Goal: Information Seeking & Learning: Learn about a topic

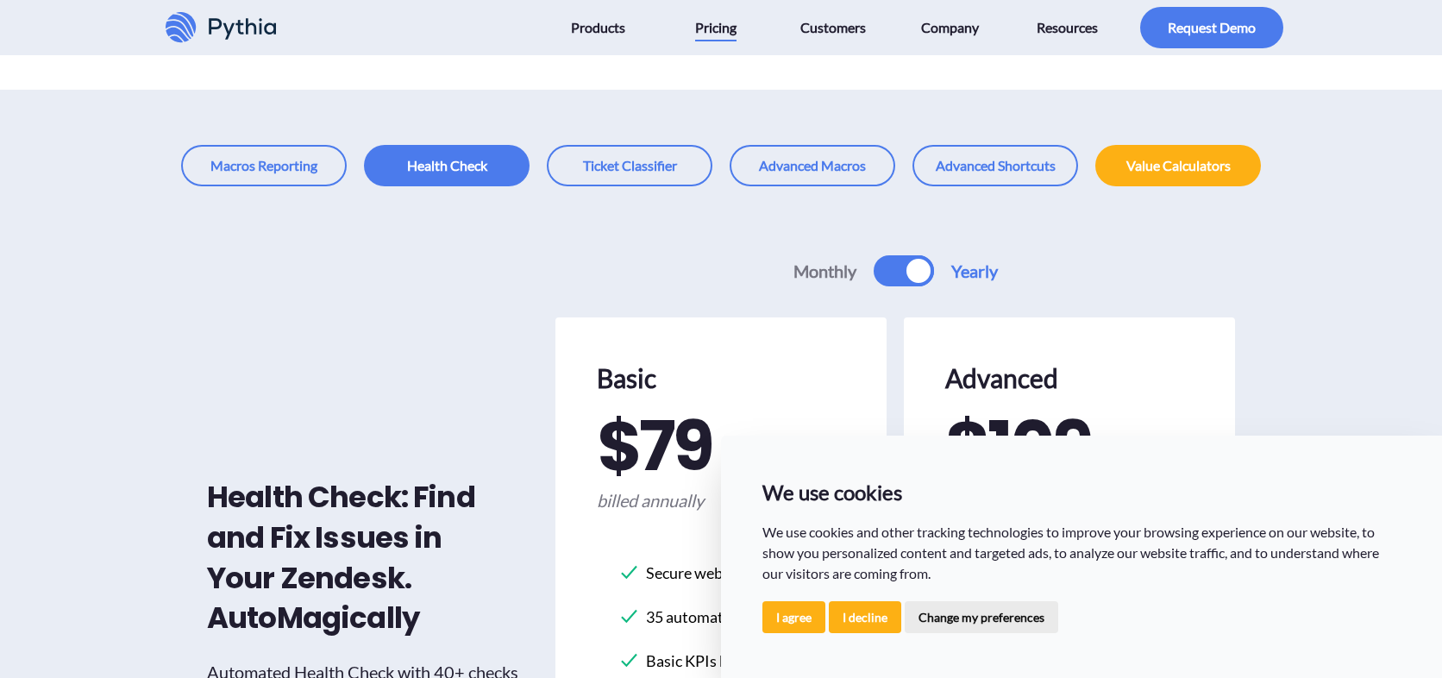
scroll to position [148, 0]
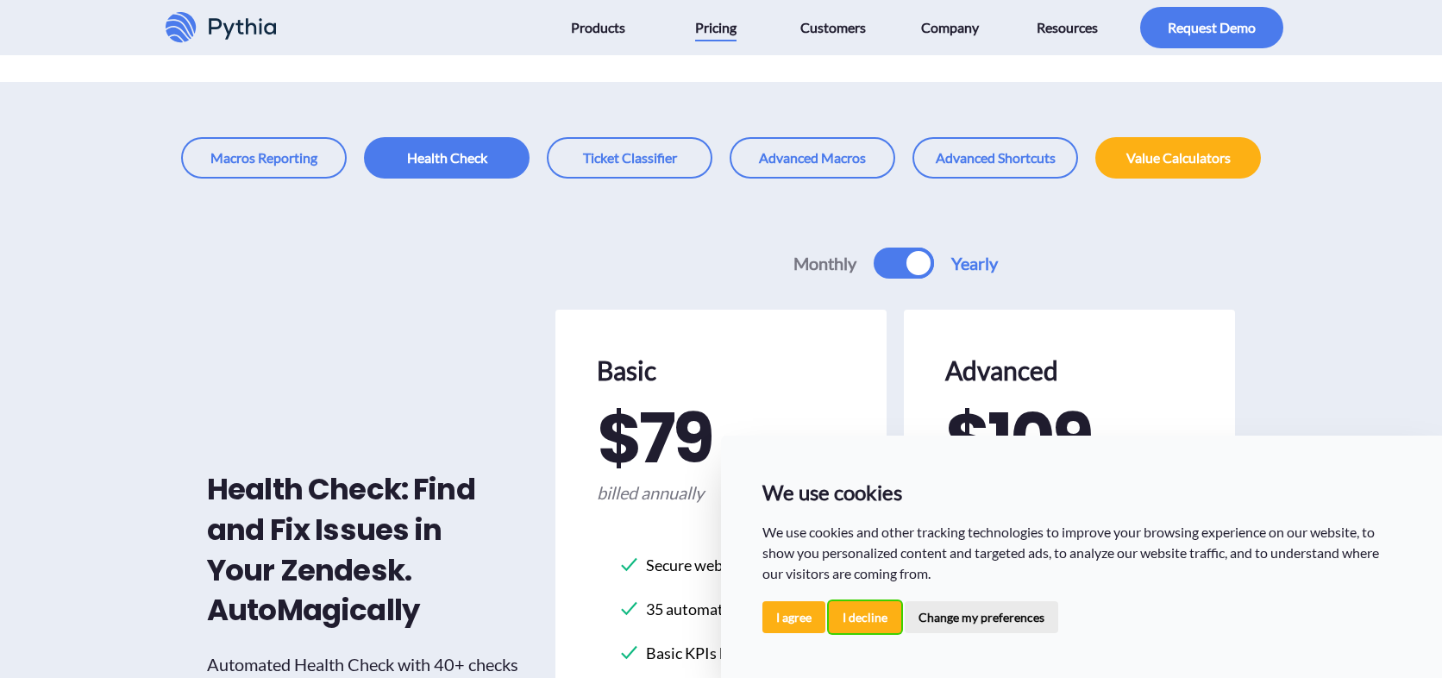
click at [864, 610] on button "I decline" at bounding box center [865, 617] width 72 height 32
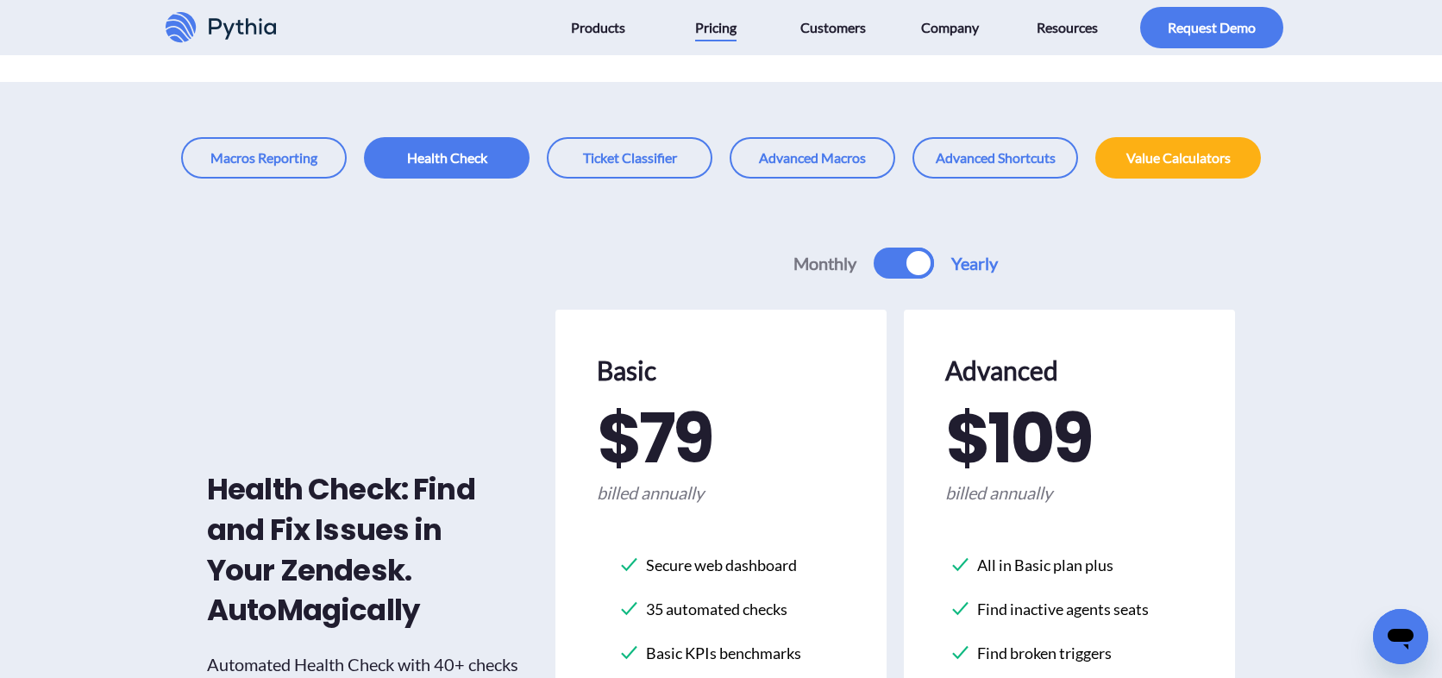
scroll to position [0, 0]
click at [852, 39] on span "Customers" at bounding box center [833, 28] width 66 height 28
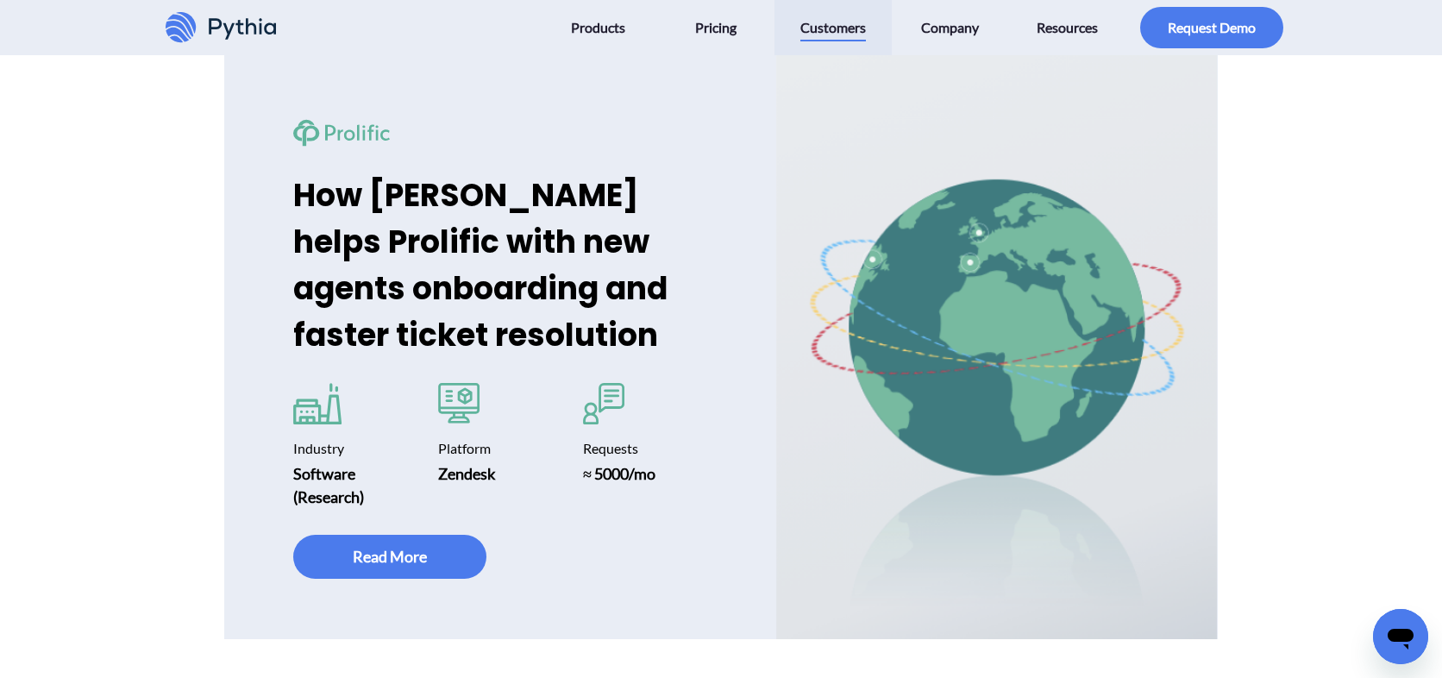
scroll to position [1774, 0]
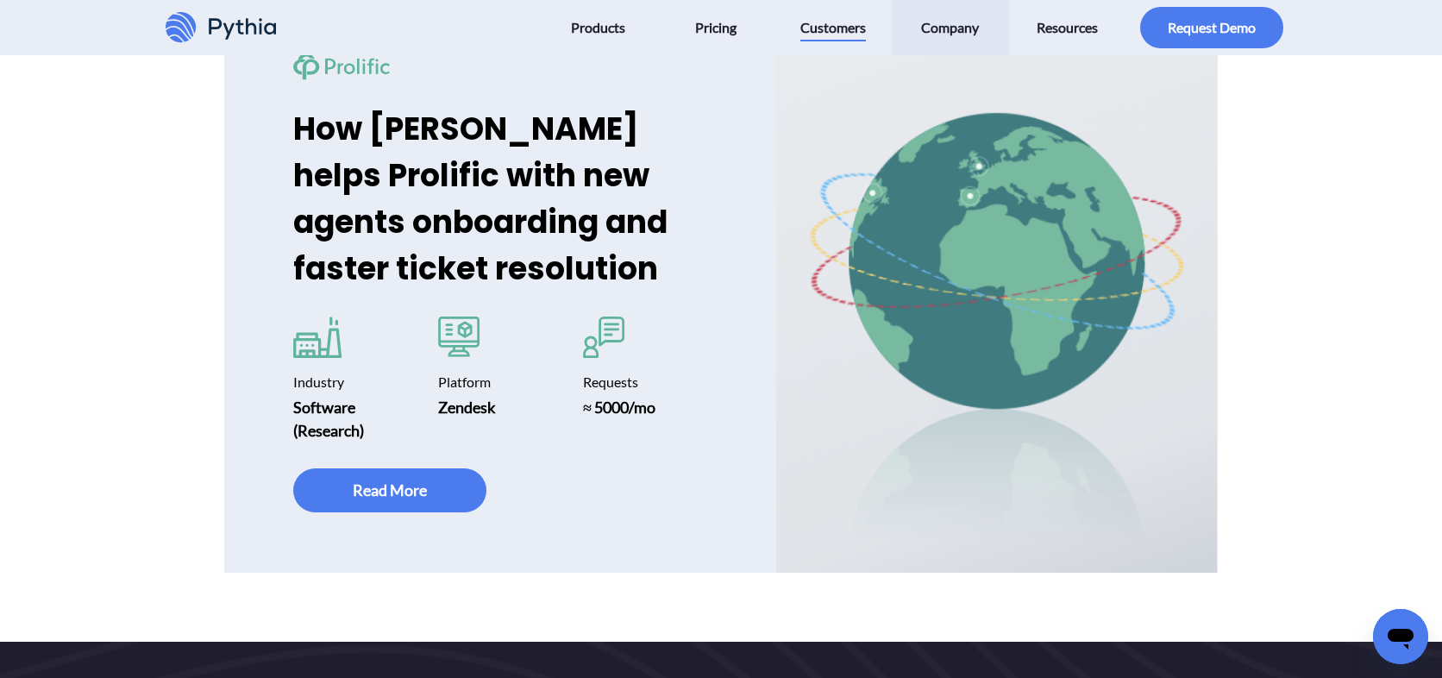
click at [937, 24] on span "Company" at bounding box center [950, 28] width 58 height 28
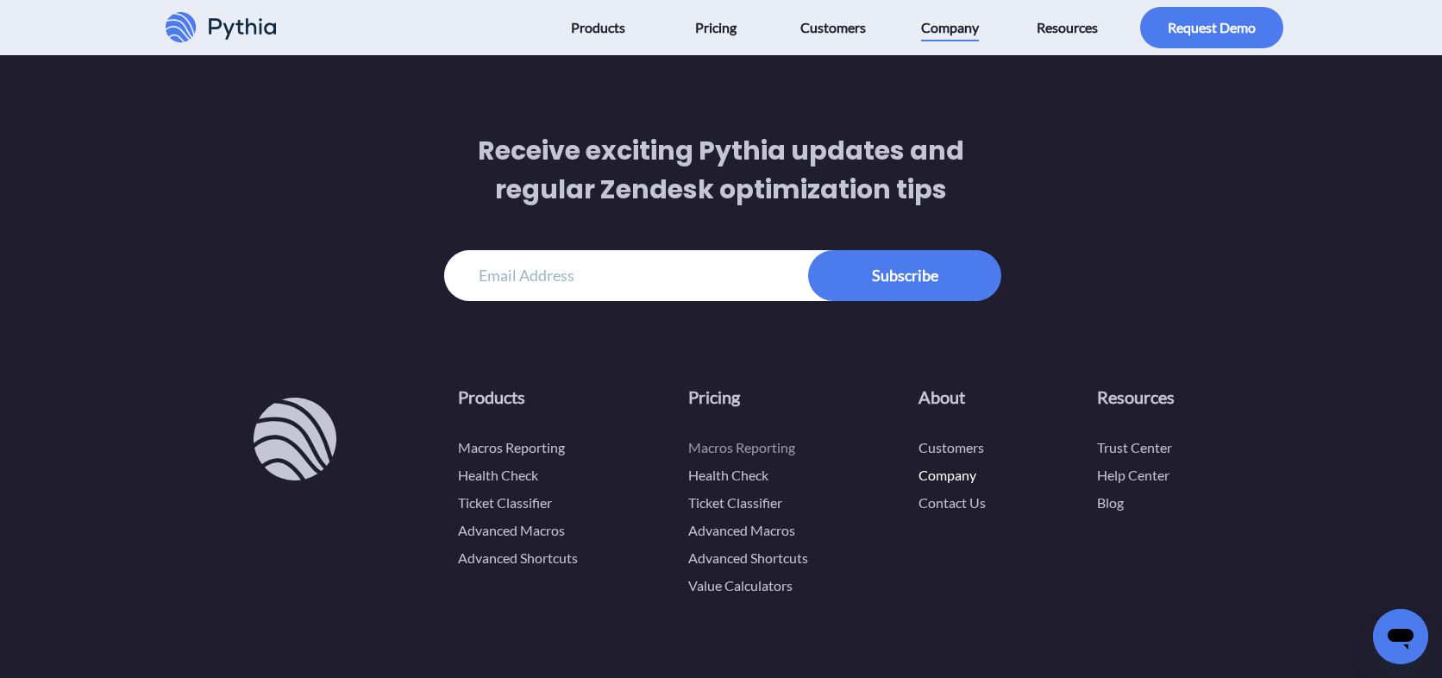
scroll to position [3376, 0]
click at [746, 440] on link "Macros Reporting" at bounding box center [741, 448] width 107 height 16
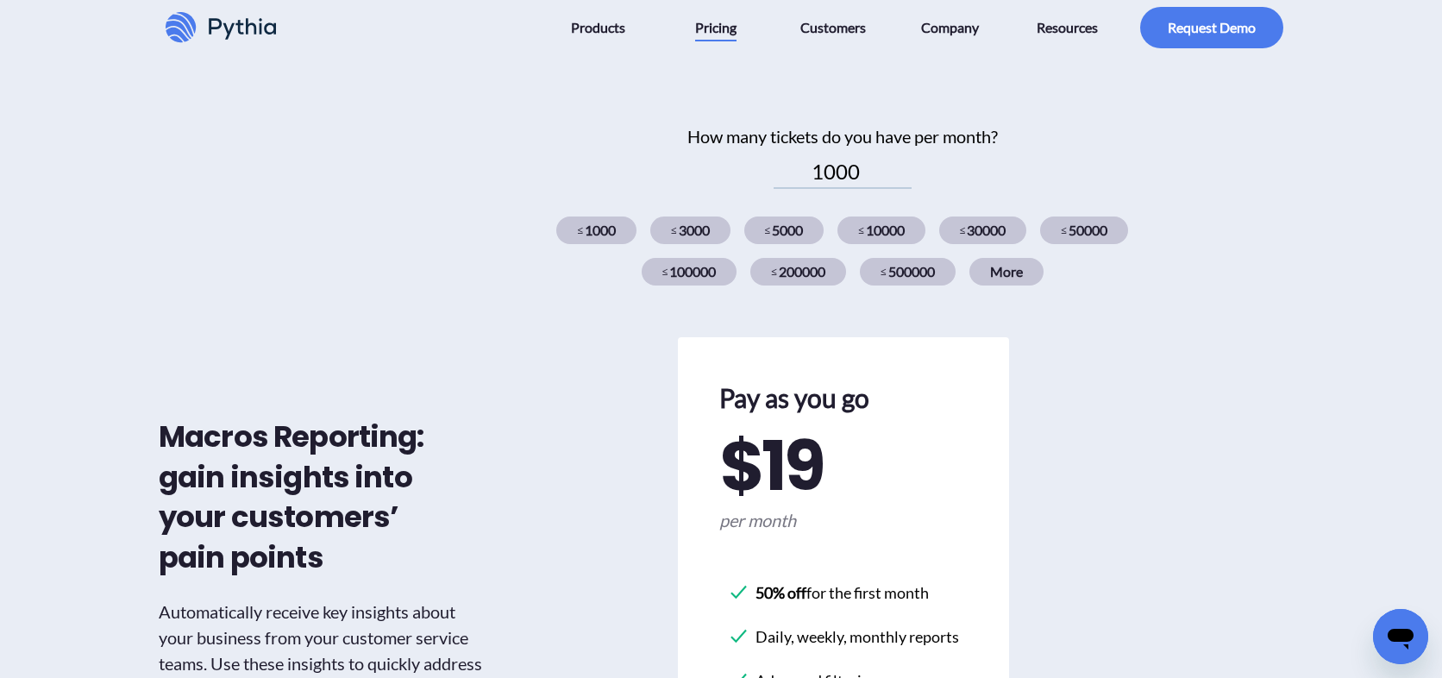
scroll to position [633, 0]
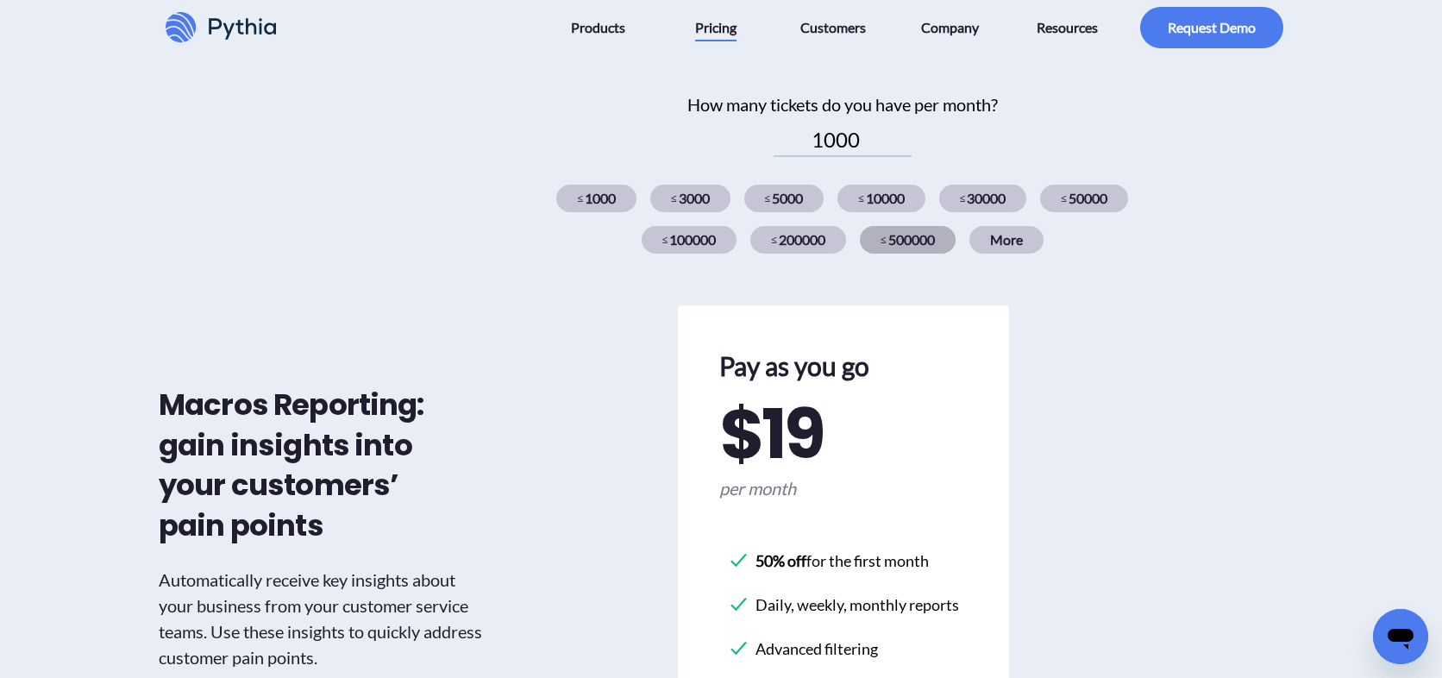
click at [919, 245] on div "≤ 500000" at bounding box center [908, 240] width 96 height 28
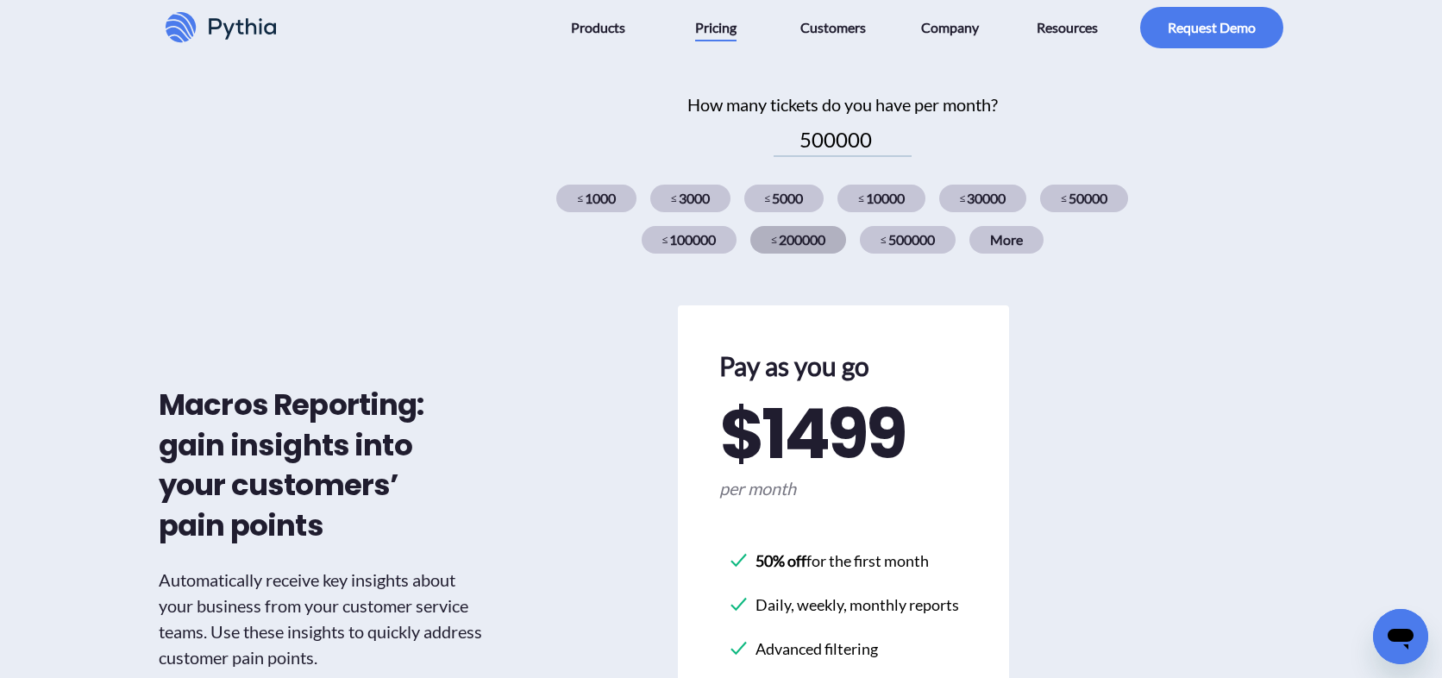
click at [812, 247] on div "≤ 200000" at bounding box center [798, 240] width 96 height 28
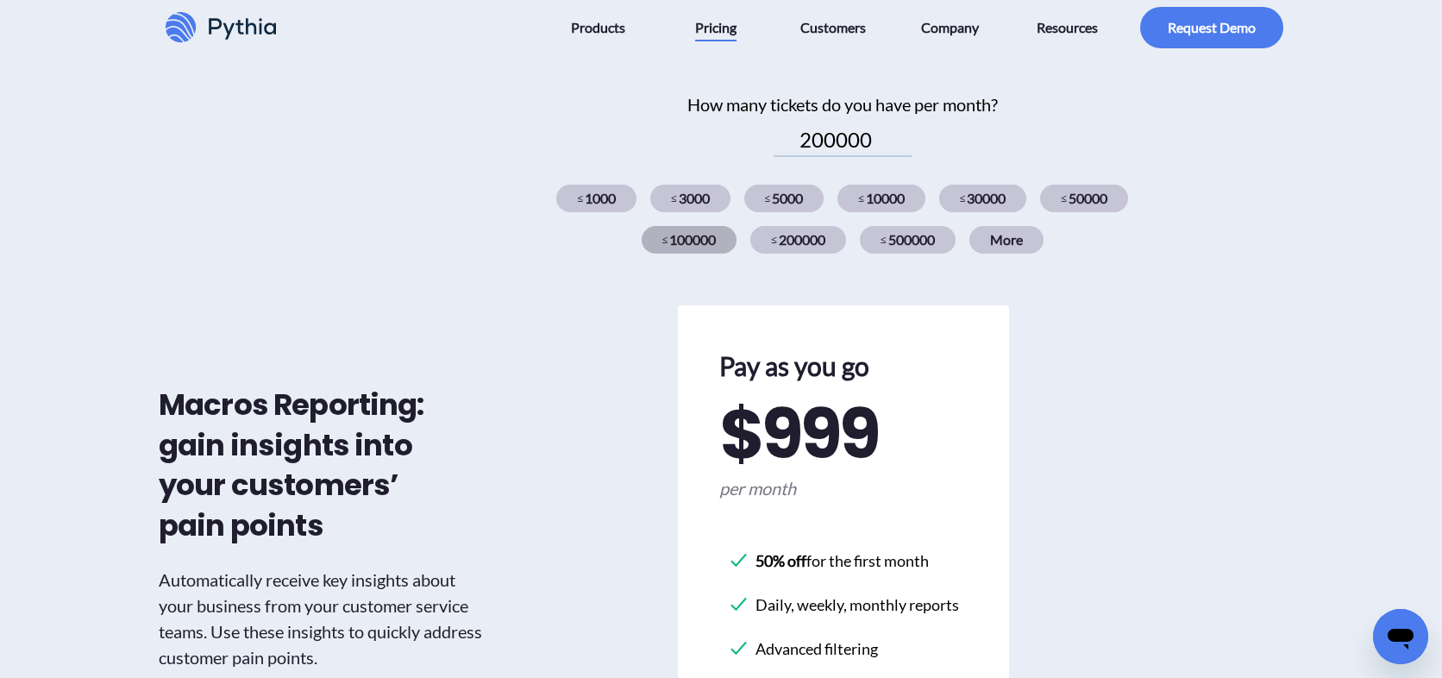
click at [693, 240] on div "≤ 100000" at bounding box center [690, 240] width 96 height 28
type input "100000"
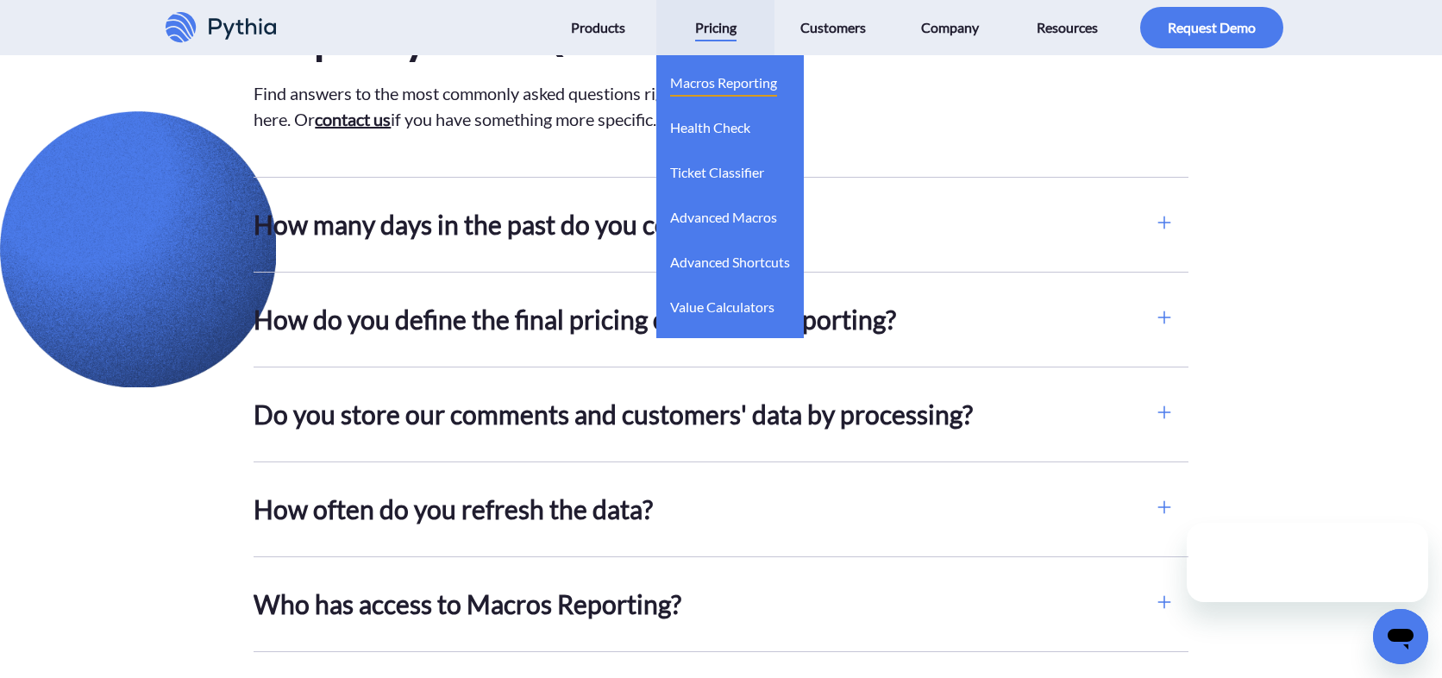
scroll to position [0, 0]
